Goal: Task Accomplishment & Management: Use online tool/utility

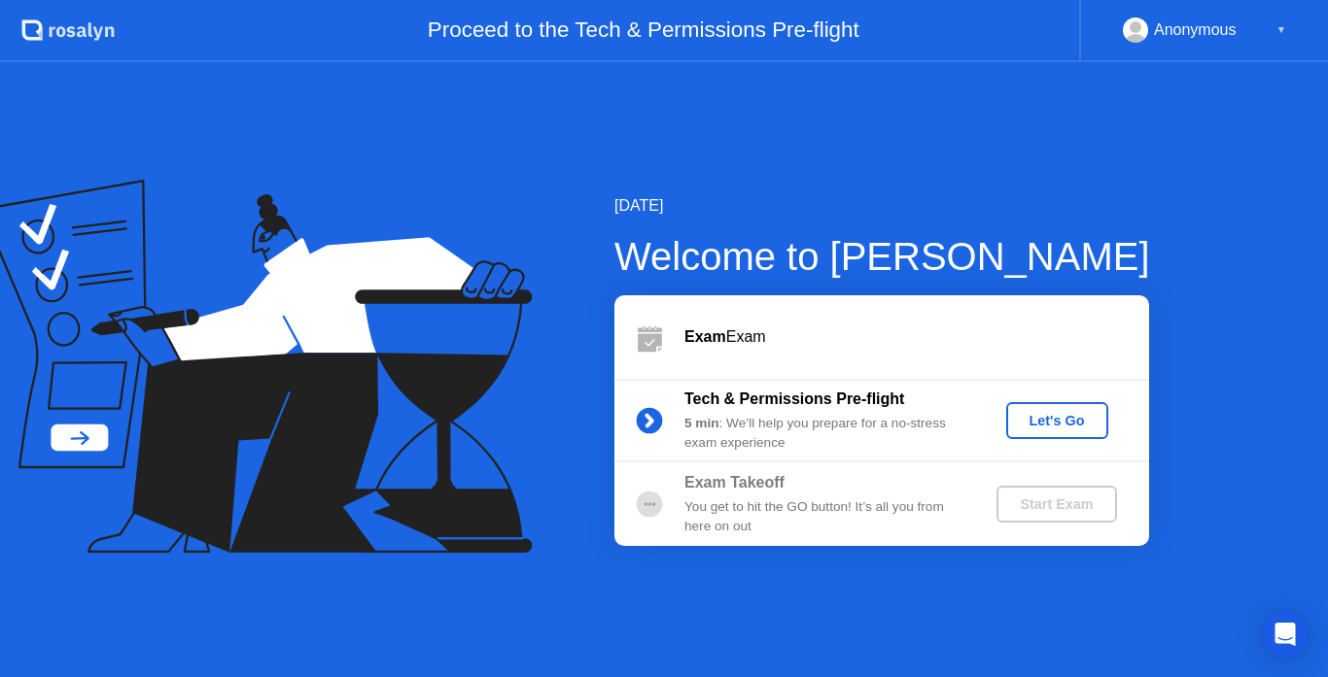
click at [1053, 413] on div "Let's Go" at bounding box center [1057, 421] width 87 height 16
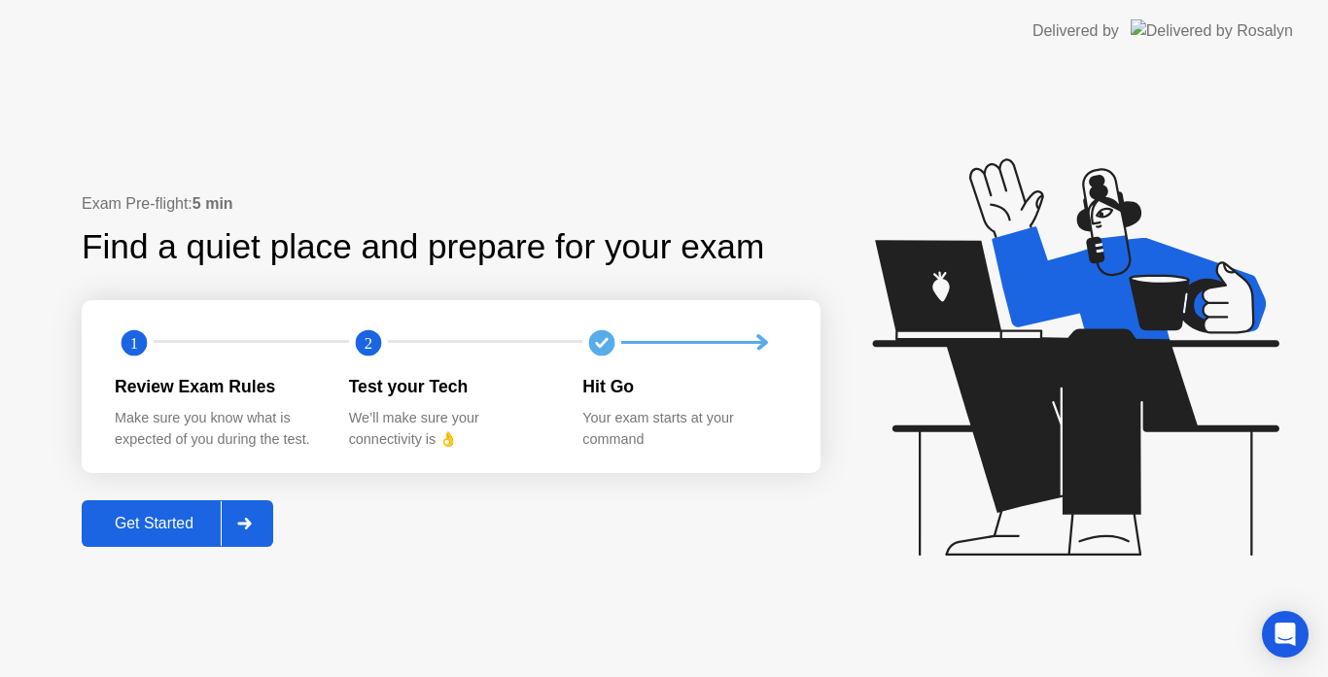
click at [158, 533] on div "Get Started" at bounding box center [153, 523] width 133 height 17
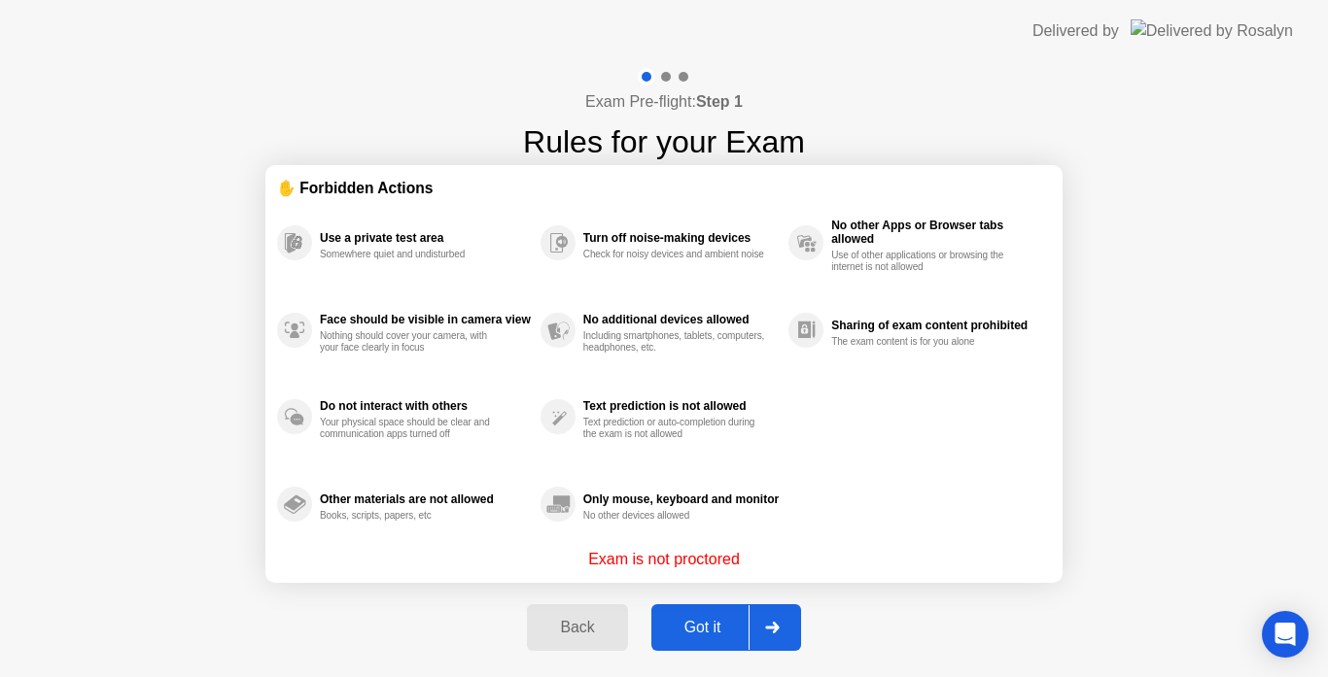
click at [709, 624] on div "Got it" at bounding box center [702, 627] width 91 height 17
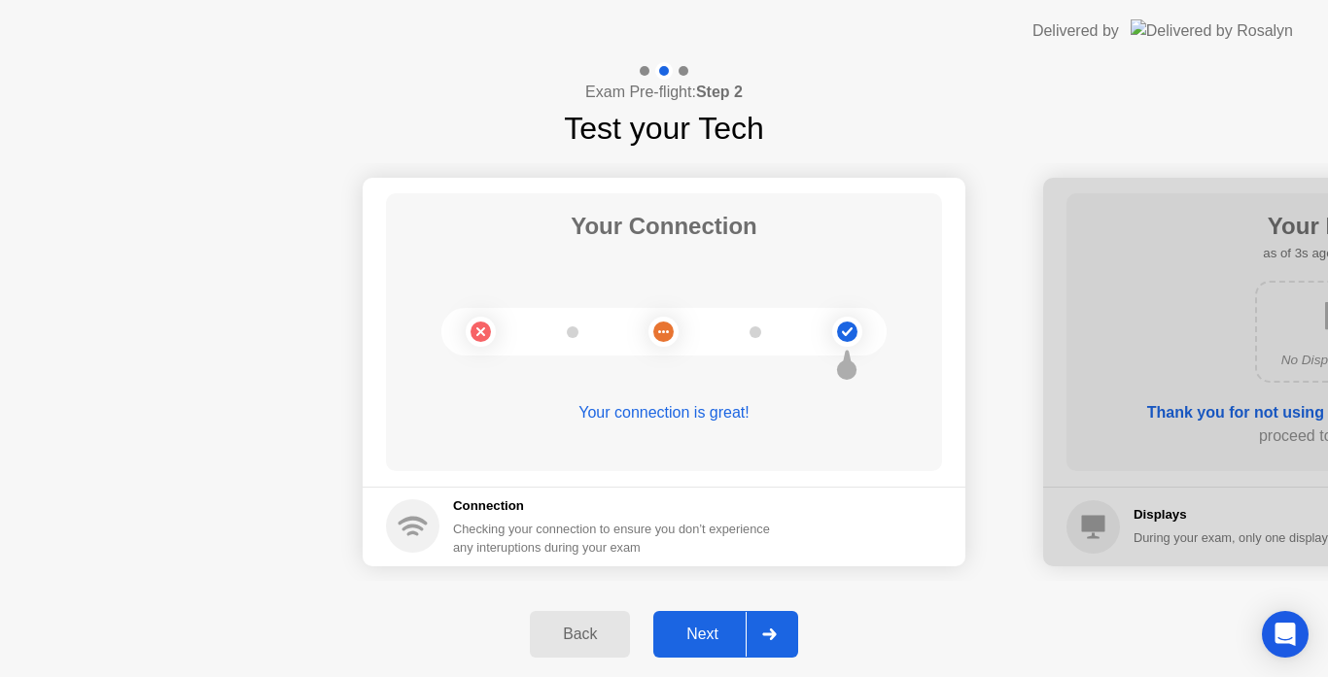
click at [704, 633] on div "Next" at bounding box center [702, 634] width 87 height 17
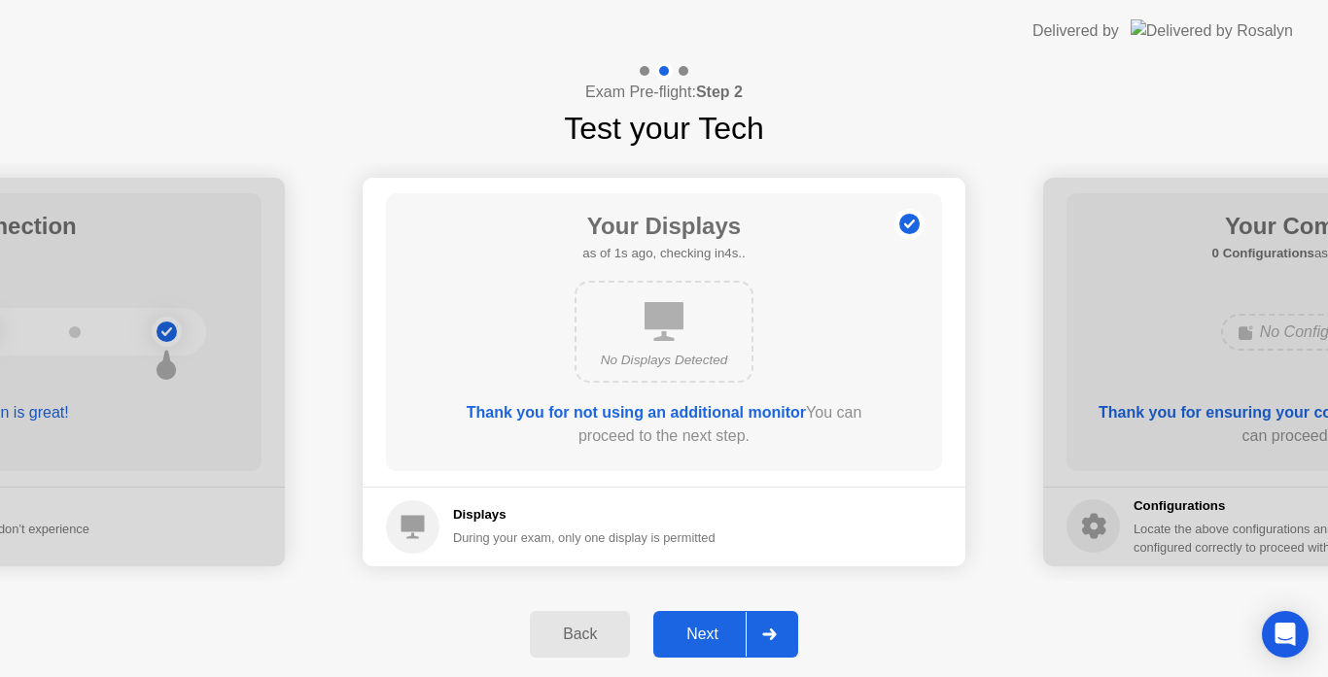
click at [704, 633] on div "Next" at bounding box center [702, 634] width 87 height 17
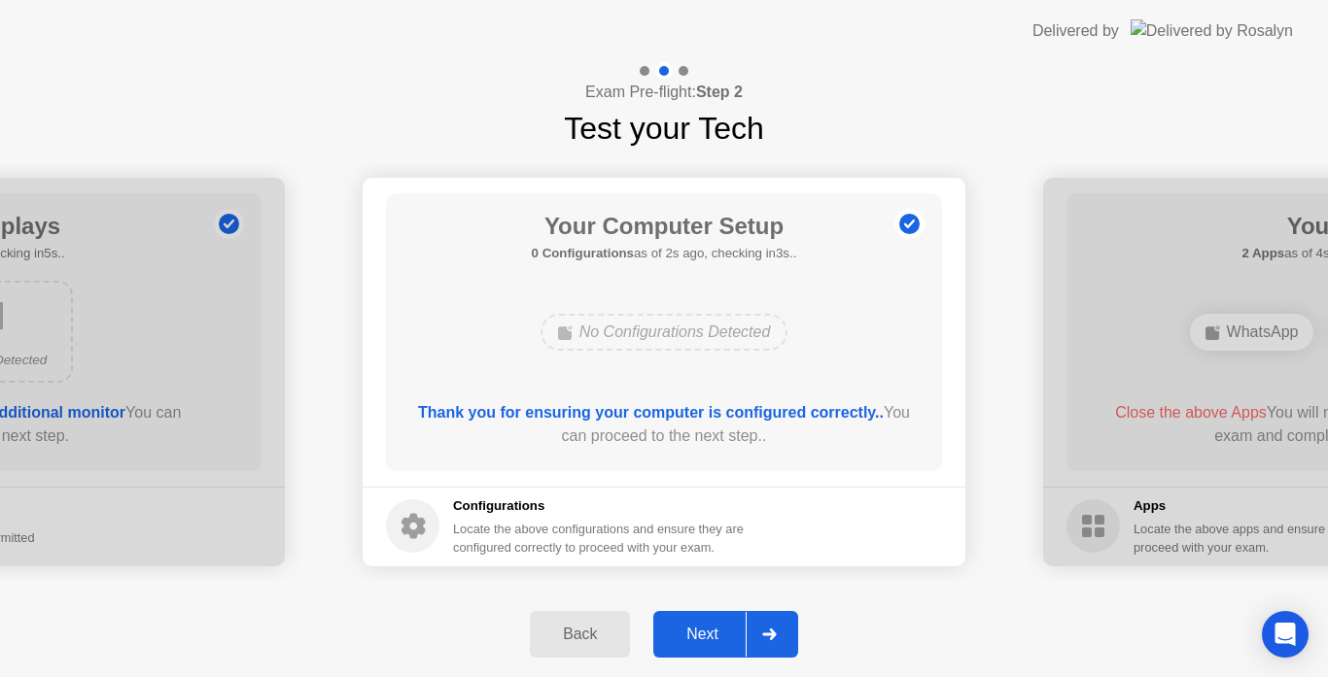
click at [724, 639] on div "Next" at bounding box center [702, 634] width 87 height 17
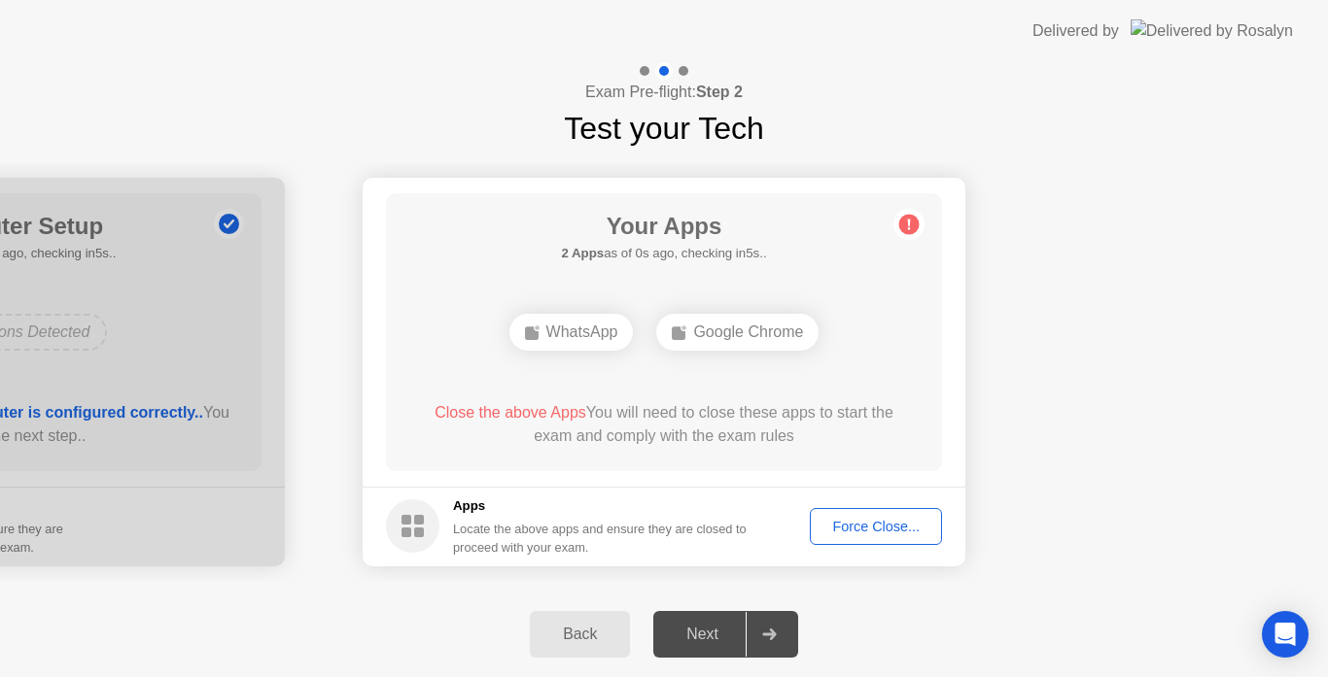
click at [844, 529] on div "Force Close..." at bounding box center [875, 527] width 119 height 16
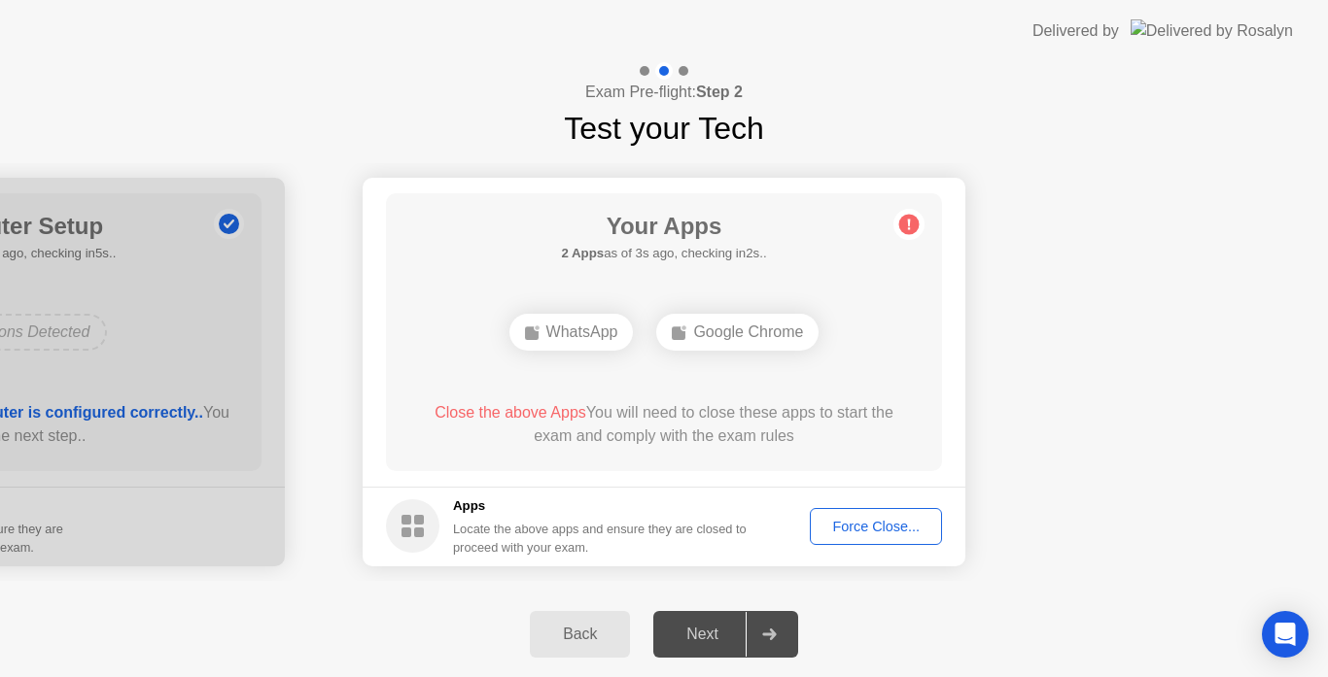
click at [752, 447] on div "Close the above Apps You will need to close these apps to start the exam and co…" at bounding box center [664, 424] width 501 height 47
click at [852, 535] on div "Force Close..." at bounding box center [875, 527] width 119 height 16
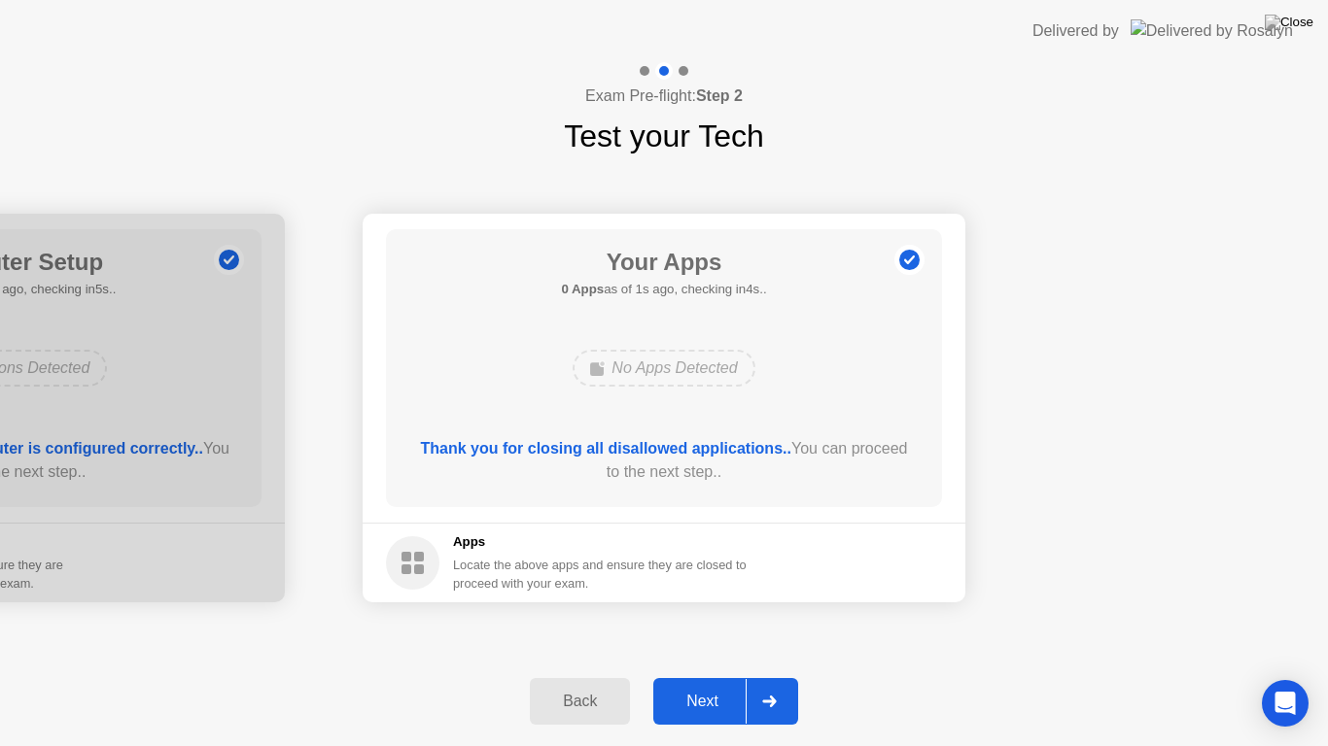
click at [716, 676] on div "Next" at bounding box center [702, 701] width 87 height 17
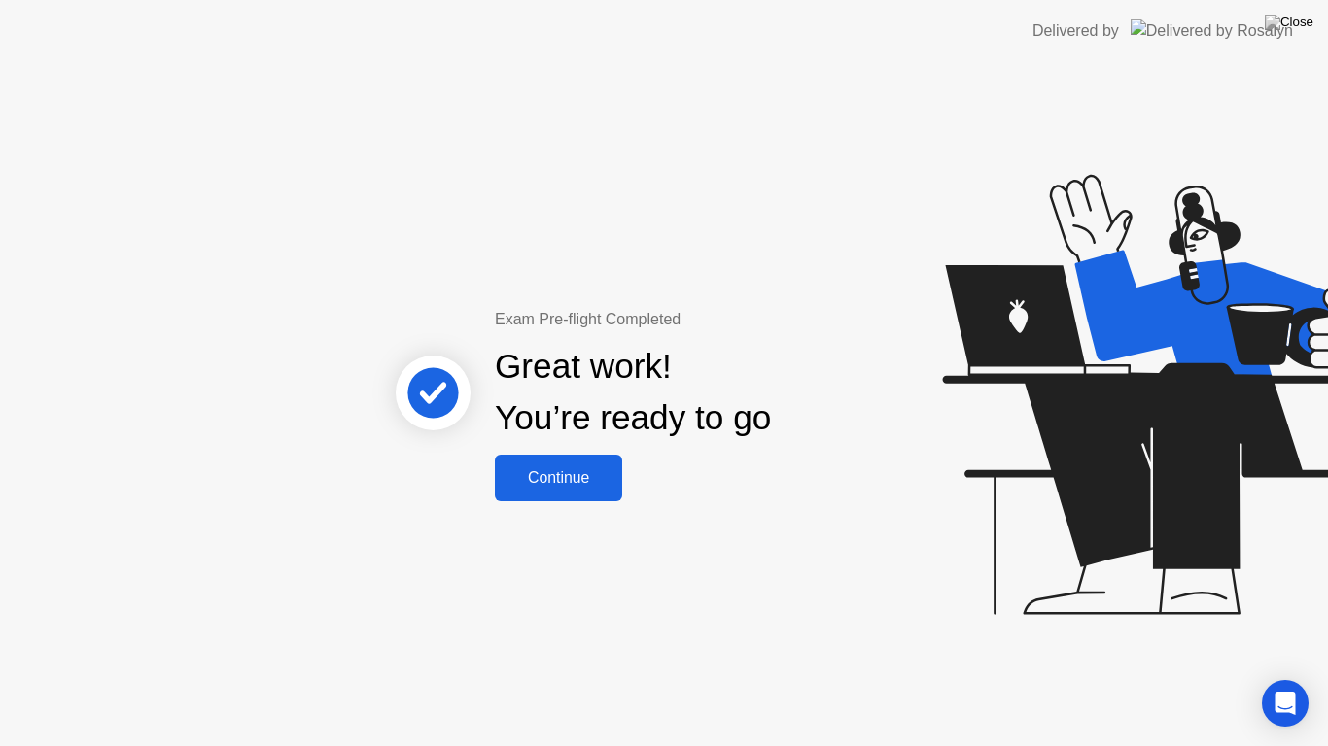
click at [583, 493] on button "Continue" at bounding box center [558, 478] width 127 height 47
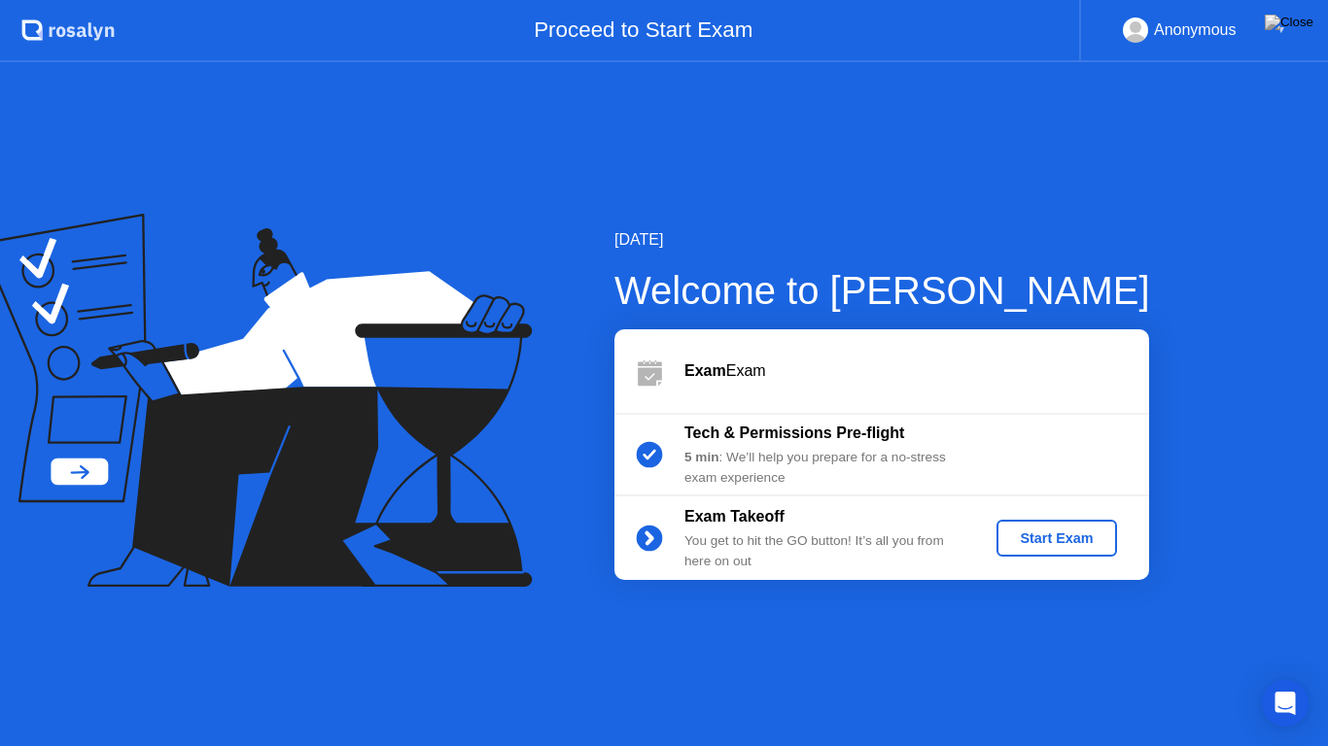
click at [1037, 527] on button "Start Exam" at bounding box center [1056, 538] width 120 height 37
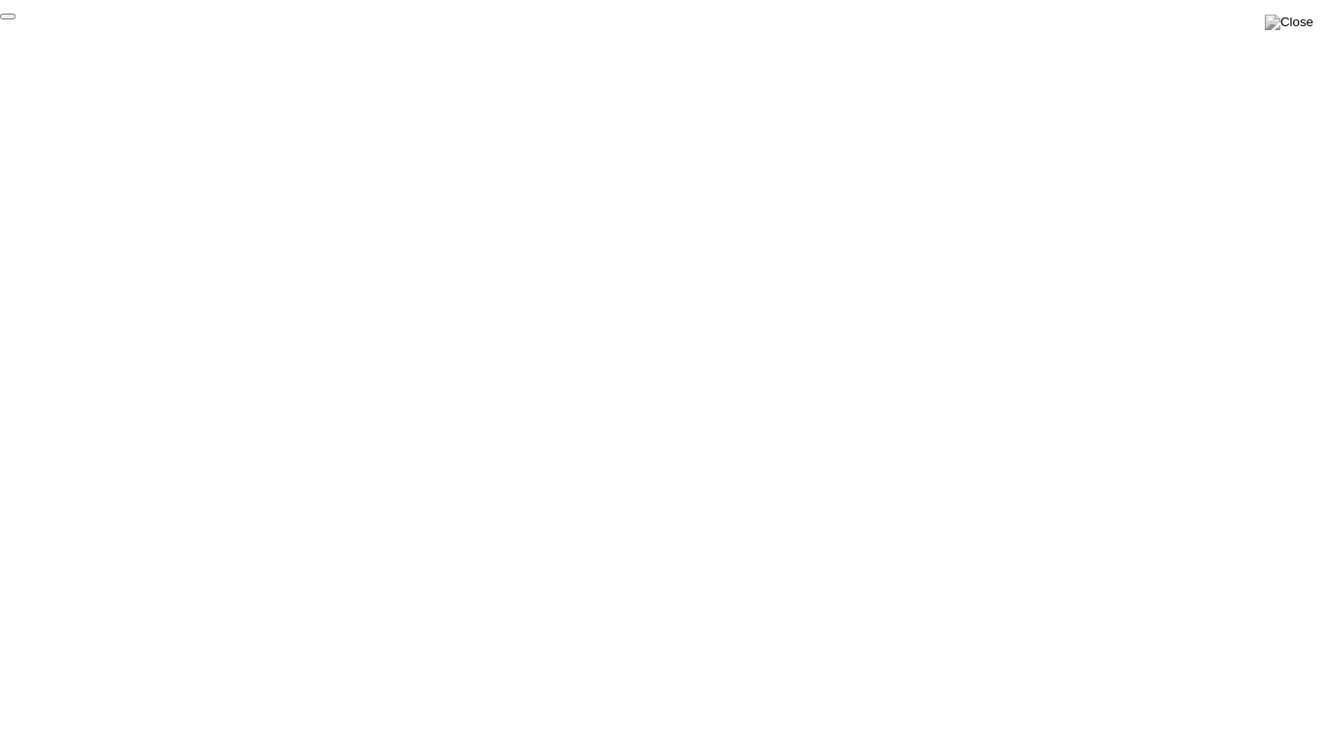
click div "End Proctoring Session"
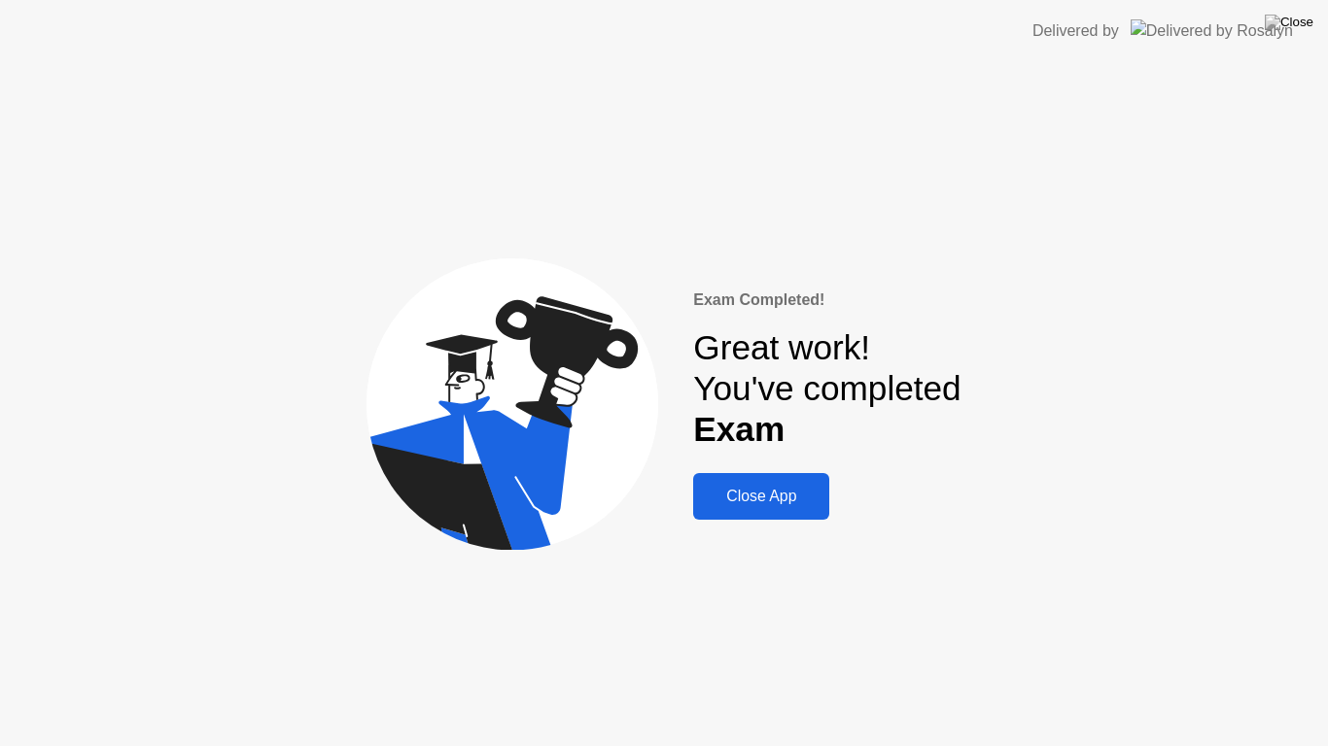
click at [755, 509] on button "Close App" at bounding box center [761, 496] width 136 height 47
